Goal: Transaction & Acquisition: Purchase product/service

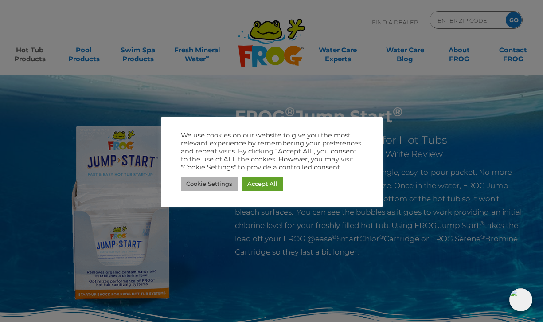
click at [215, 178] on link "Cookie Settings" at bounding box center [209, 184] width 57 height 14
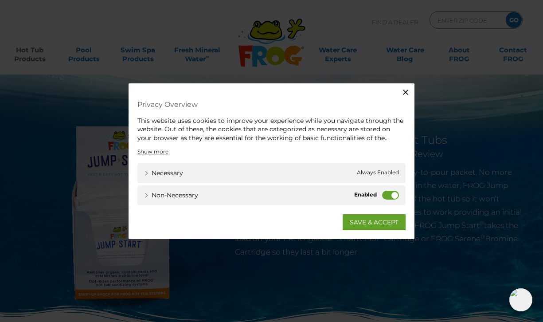
click at [396, 194] on label "Non-necessary" at bounding box center [390, 195] width 17 height 9
click at [0, 0] on input "Non-necessary" at bounding box center [0, 0] width 0 height 0
click at [370, 220] on link "SAVE & ACCEPT" at bounding box center [374, 222] width 63 height 16
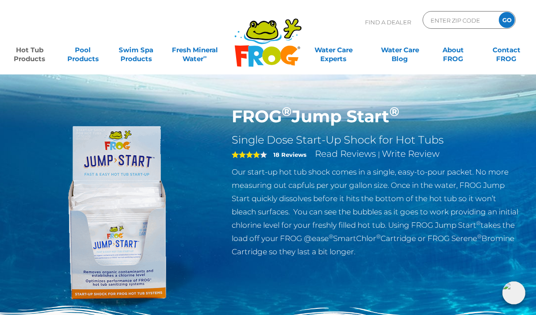
click at [33, 54] on link "Hot Tub Products" at bounding box center [30, 50] width 42 height 18
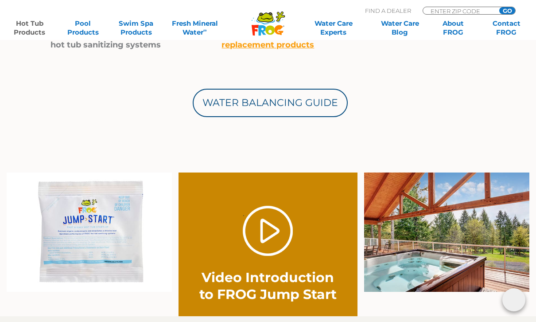
scroll to position [503, 0]
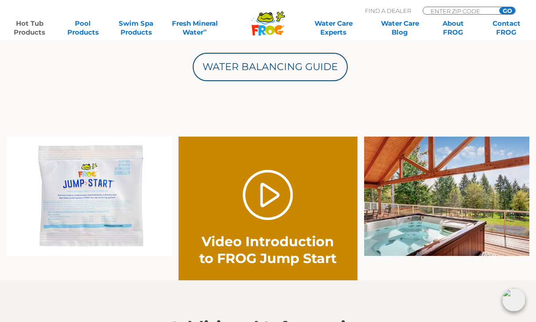
click at [100, 194] on img at bounding box center [89, 195] width 165 height 119
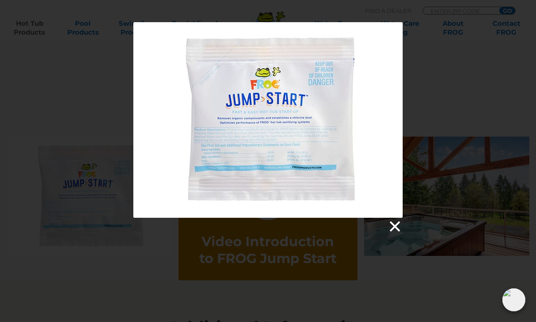
click at [396, 226] on link at bounding box center [394, 226] width 13 height 13
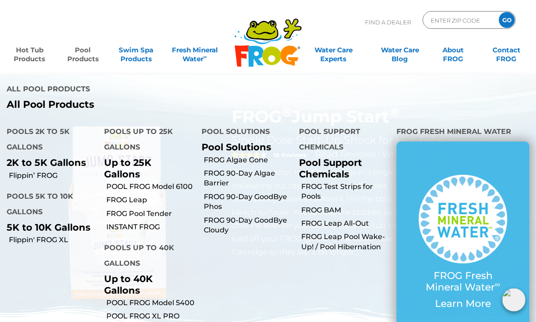
scroll to position [0, 0]
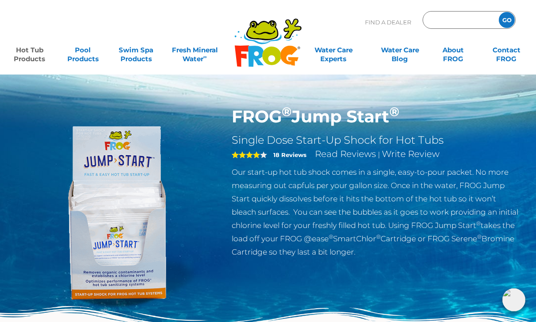
click at [433, 24] on input "Zip Code Form" at bounding box center [460, 20] width 60 height 13
type input "33334"
click at [505, 23] on input "GO" at bounding box center [507, 20] width 16 height 16
